Goal: Find specific page/section: Find specific page/section

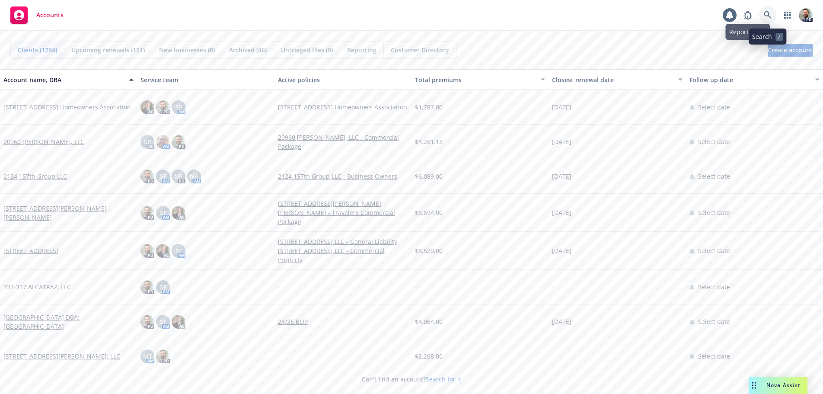
click at [767, 15] on icon at bounding box center [768, 15] width 8 height 8
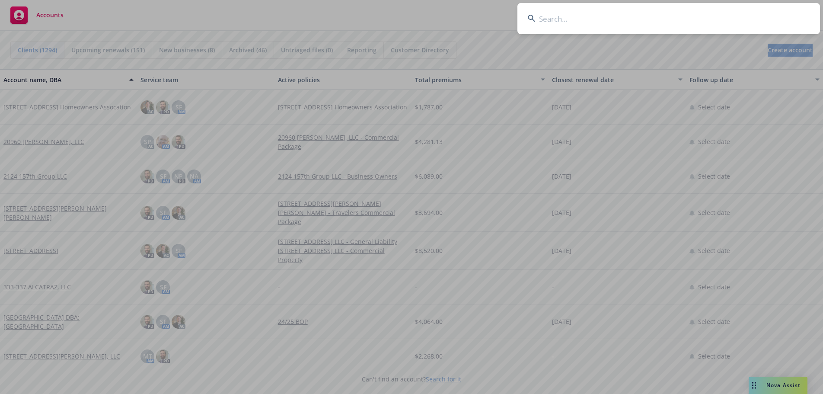
click at [751, 15] on input at bounding box center [669, 18] width 303 height 31
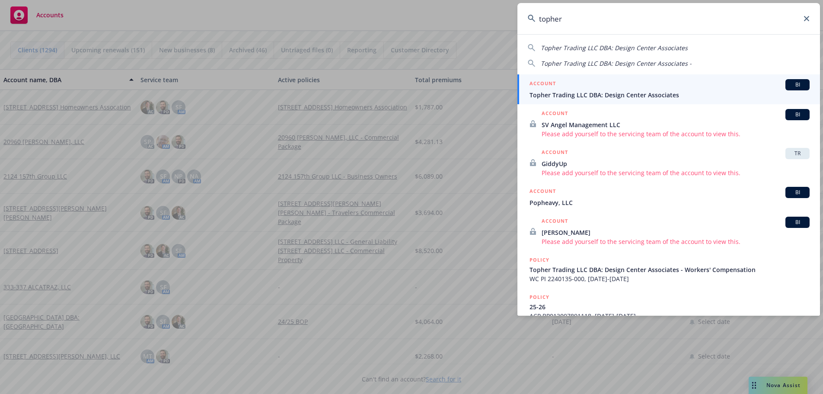
type input "topher"
click at [564, 93] on span "Topher Trading LLC DBA: Design Center Associates" at bounding box center [670, 94] width 280 height 9
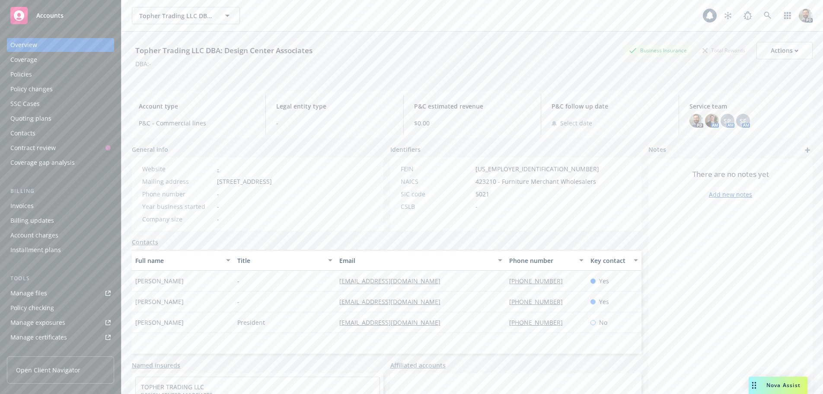
click at [42, 73] on div "Policies" at bounding box center [60, 74] width 100 height 14
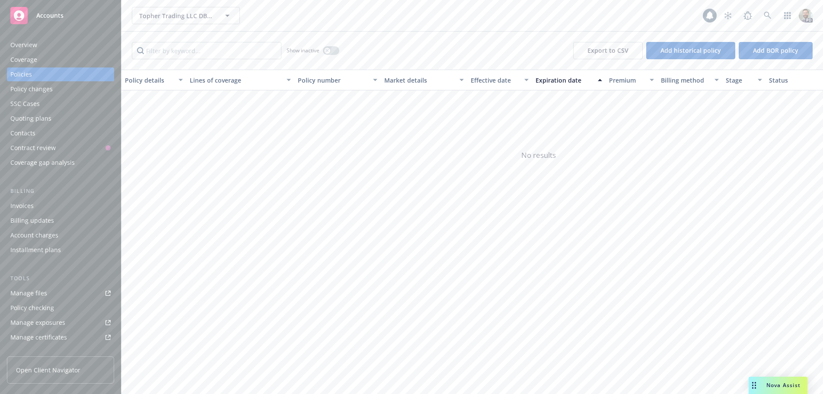
click at [28, 40] on div "Overview" at bounding box center [23, 45] width 27 height 14
